Goal: Find specific page/section: Find specific page/section

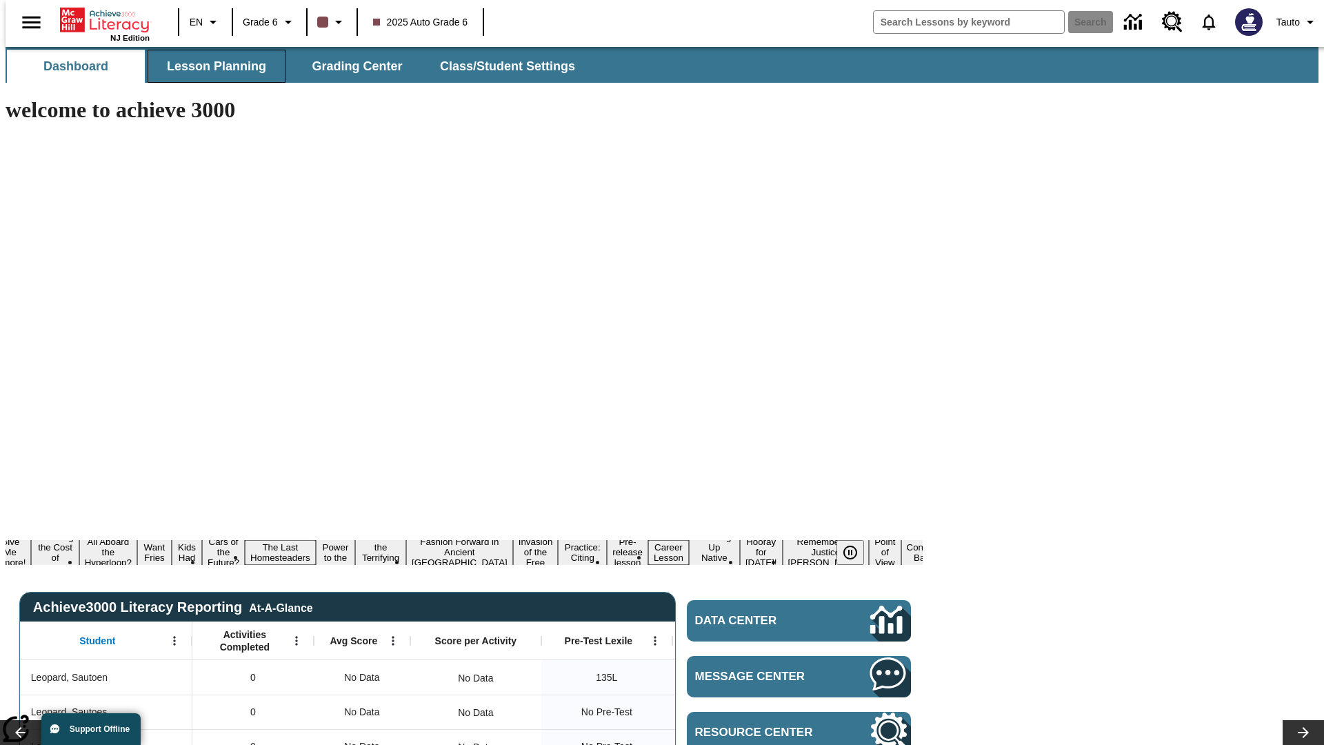
click at [211, 66] on span "Lesson Planning" at bounding box center [216, 67] width 99 height 16
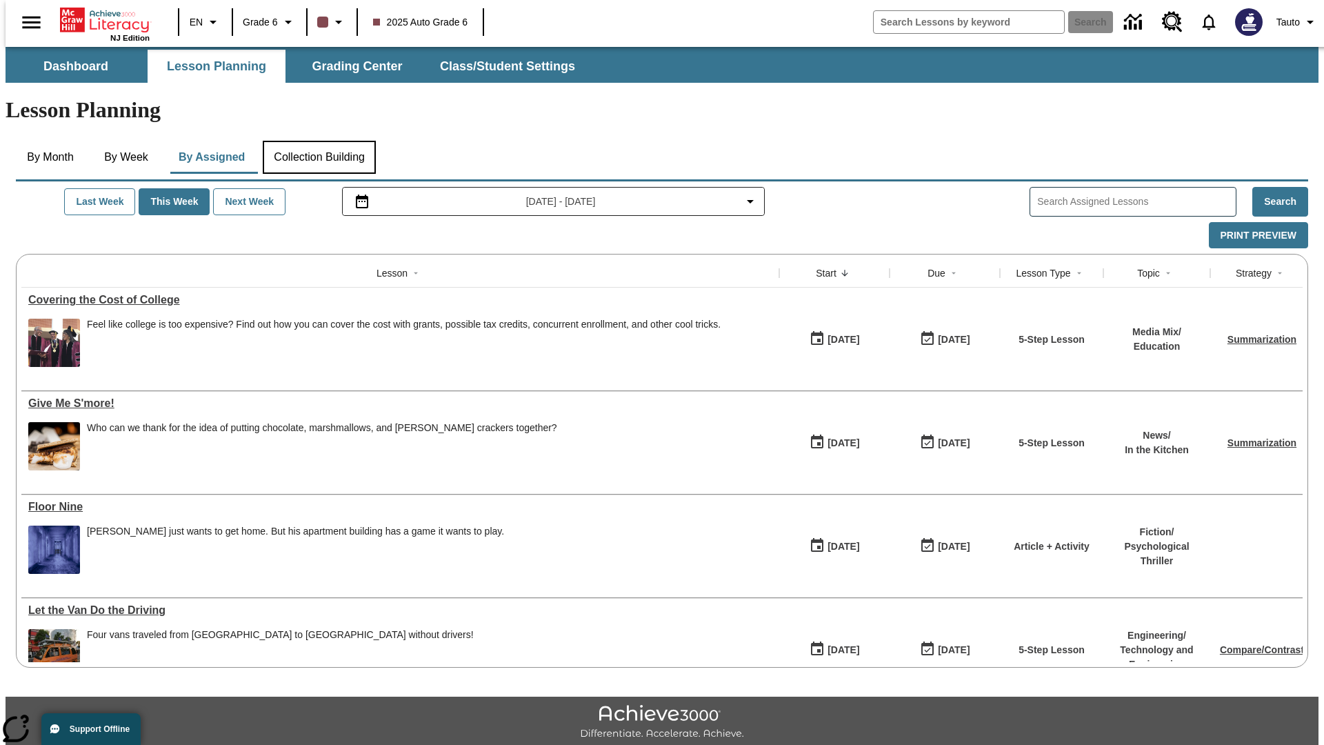
click at [319, 141] on button "Collection Building" at bounding box center [319, 157] width 113 height 33
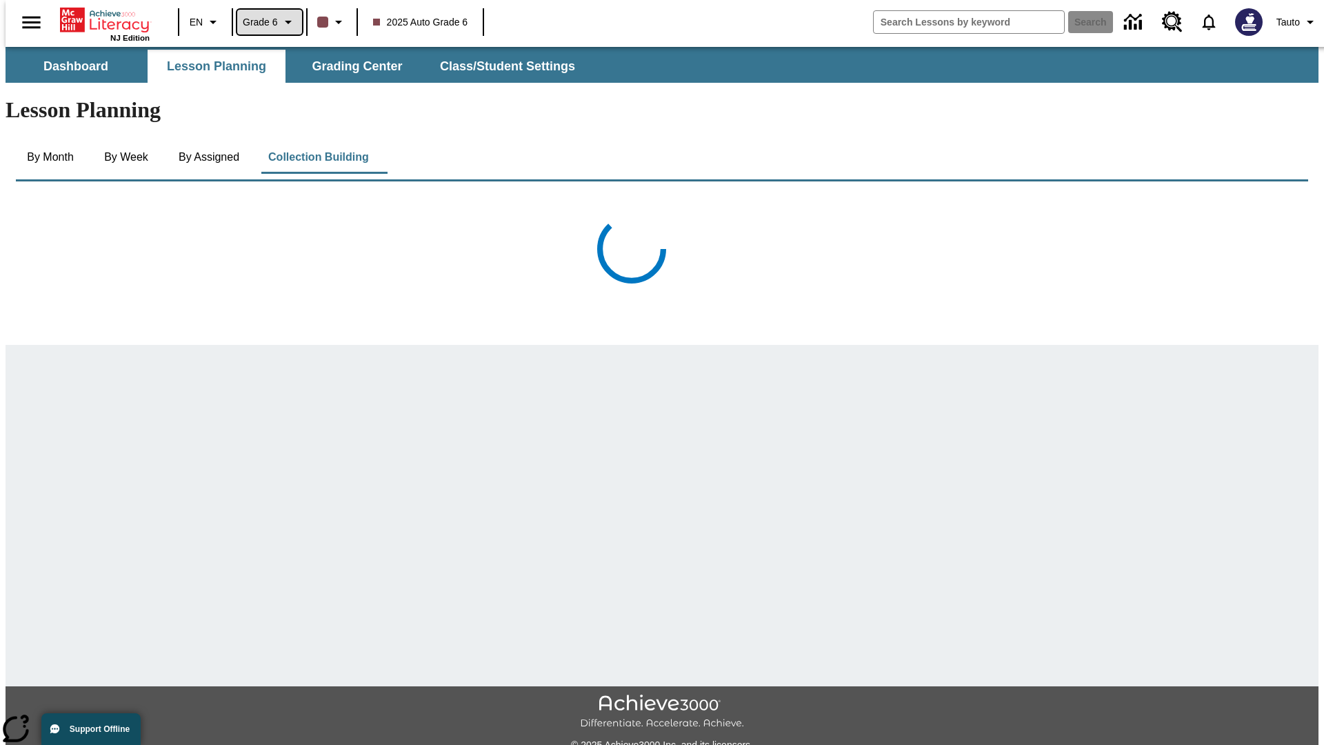
click at [265, 22] on span "Grade 6" at bounding box center [260, 22] width 35 height 14
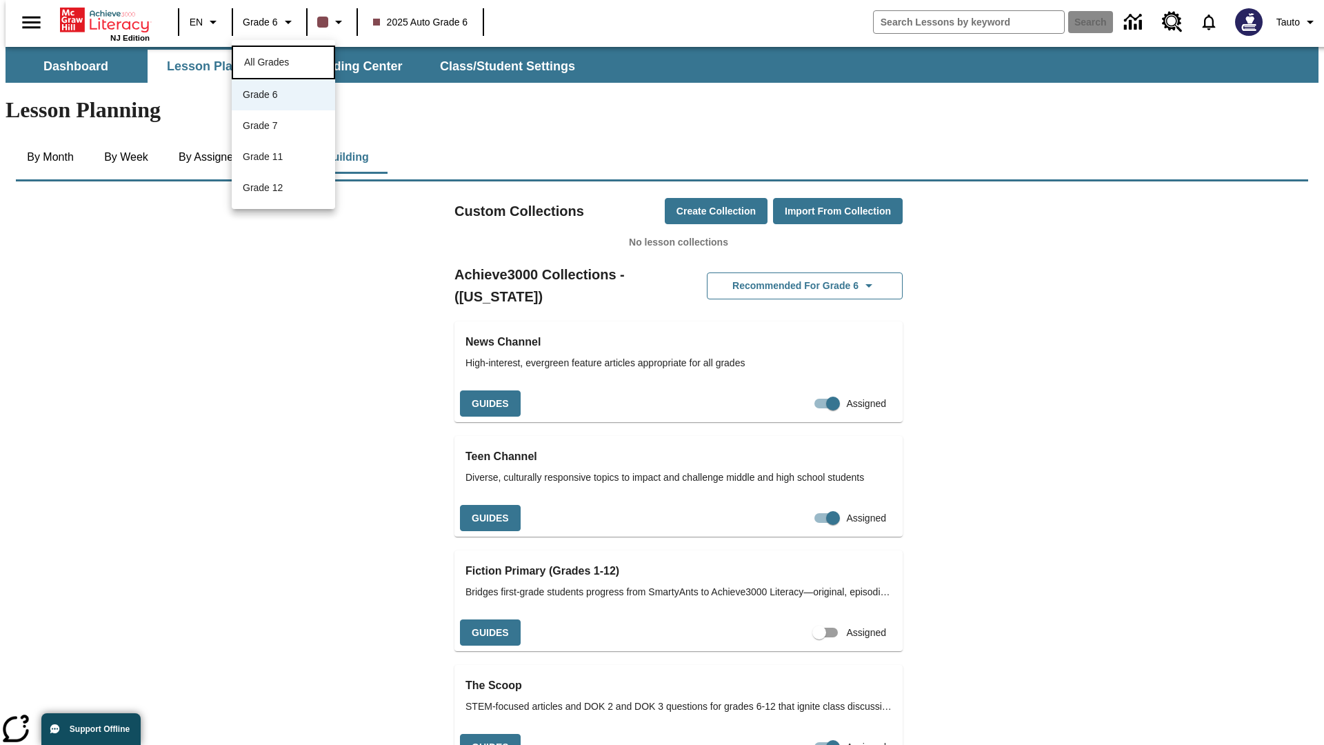
click at [283, 61] on span "All Grades" at bounding box center [266, 62] width 45 height 11
